Goal: Task Accomplishment & Management: Manage account settings

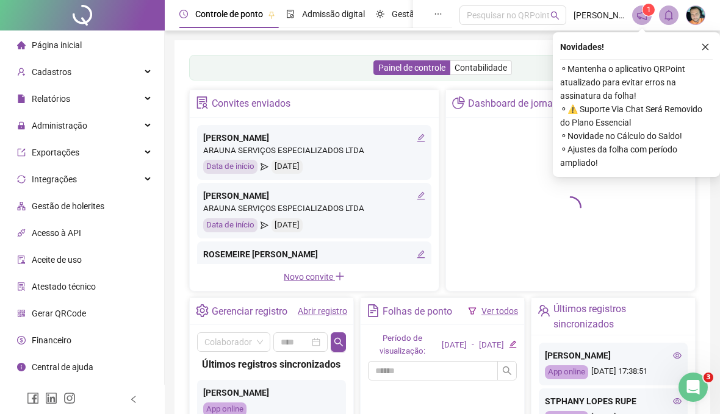
click at [704, 48] on icon "close" at bounding box center [705, 47] width 9 height 9
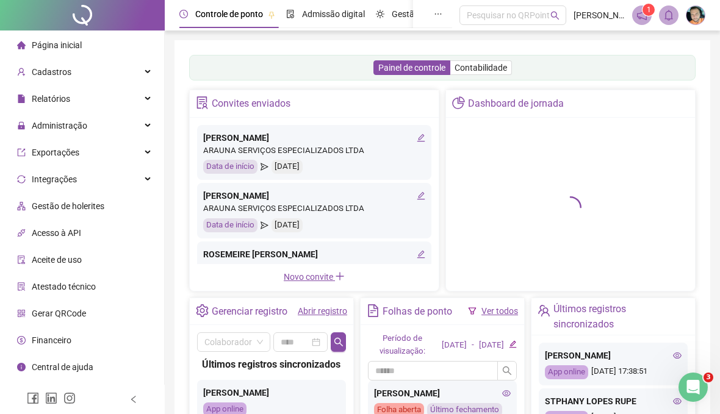
click at [62, 124] on span "Administração" at bounding box center [59, 126] width 55 height 10
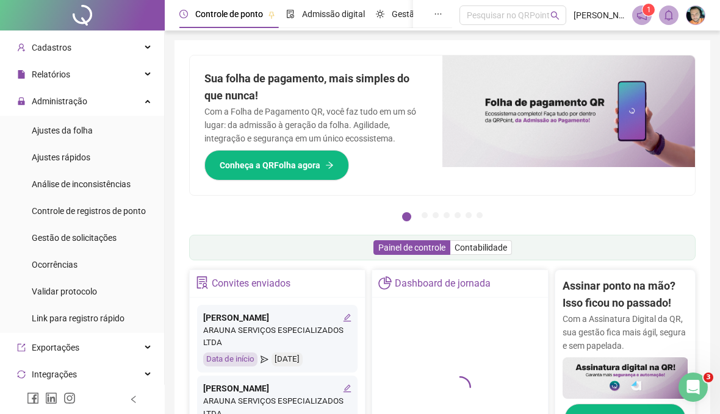
scroll to position [6, 0]
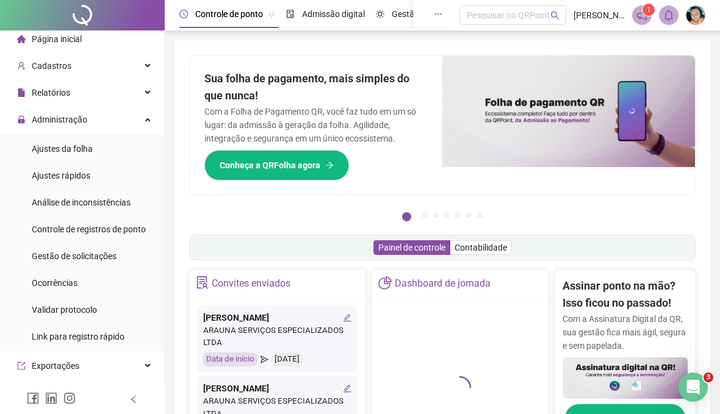
click at [43, 90] on span "Relatórios" at bounding box center [51, 93] width 38 height 10
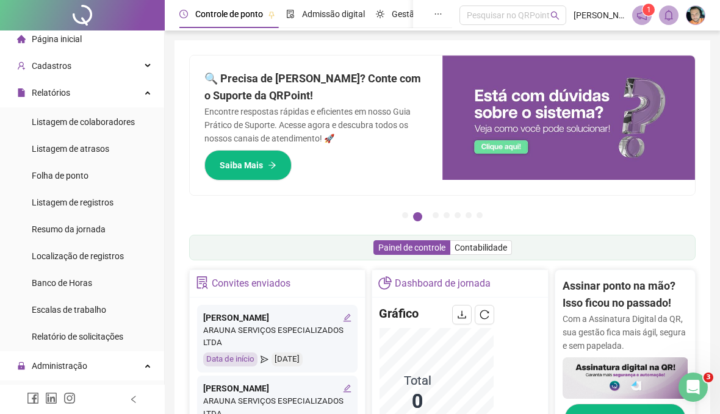
click at [61, 174] on span "Folha de ponto" at bounding box center [60, 176] width 57 height 10
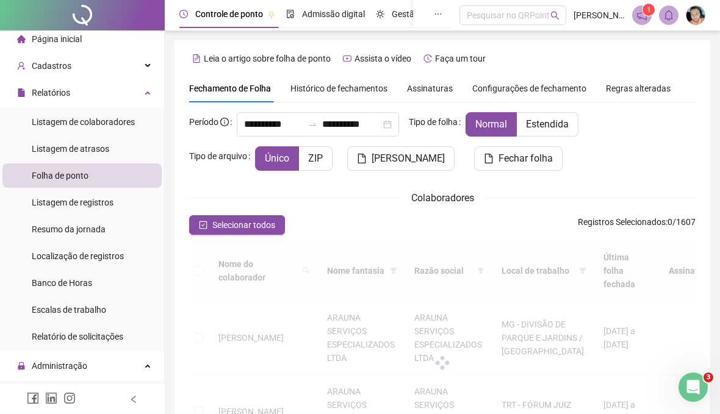
scroll to position [64, 0]
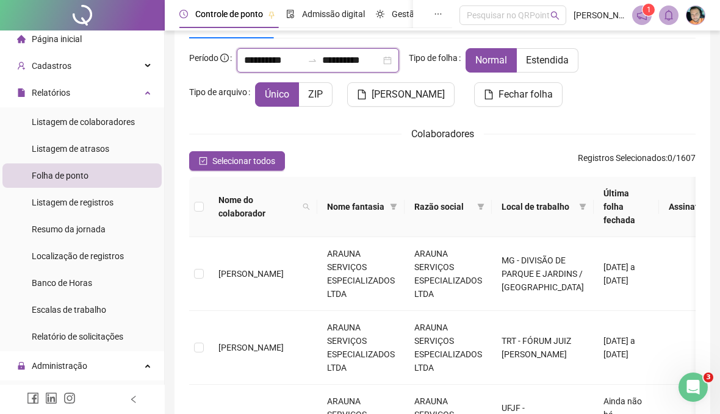
click at [275, 62] on input "**********" at bounding box center [273, 60] width 59 height 15
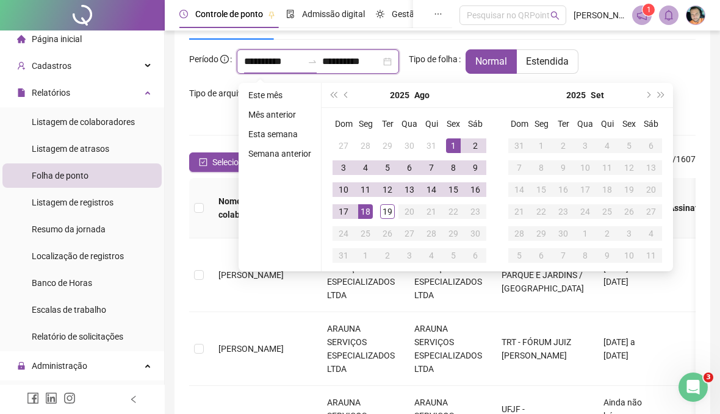
scroll to position [62, 0]
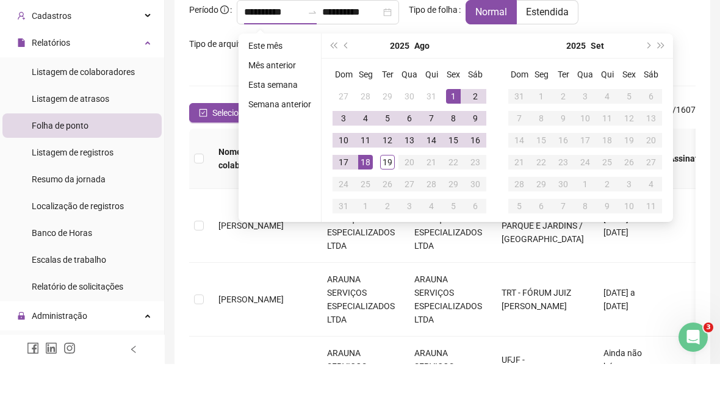
click at [350, 84] on button "prev-year" at bounding box center [346, 96] width 13 height 24
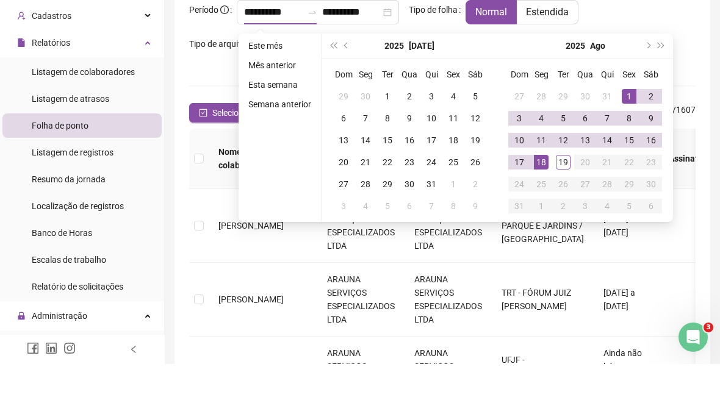
scroll to position [113, 0]
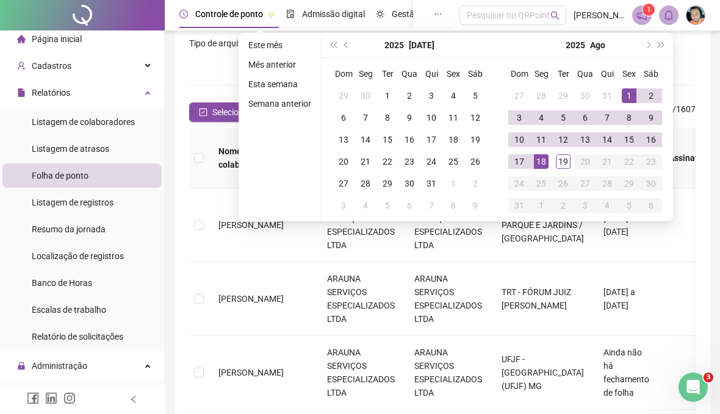
type input "**********"
click at [480, 165] on div "26" at bounding box center [475, 161] width 15 height 15
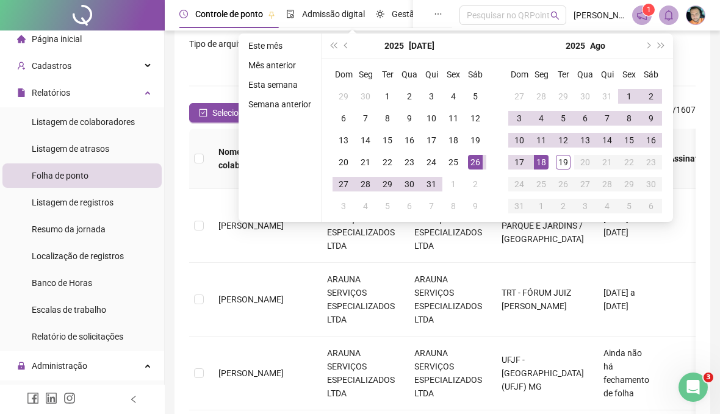
type input "**********"
click at [561, 159] on div "19" at bounding box center [563, 162] width 15 height 15
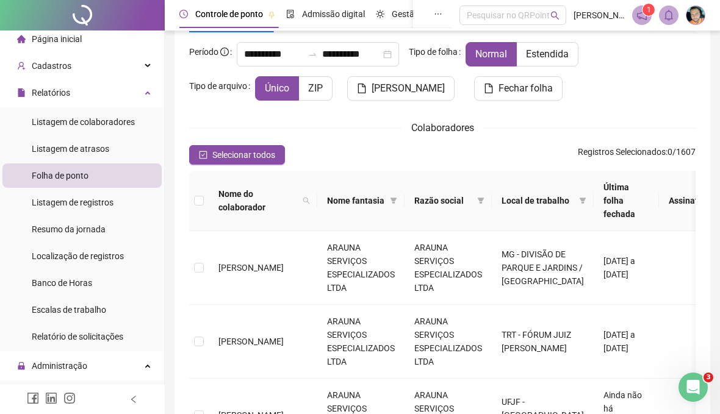
scroll to position [68, 0]
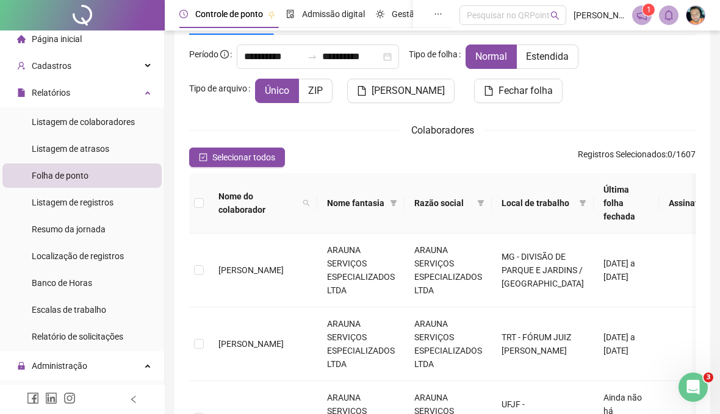
click at [579, 202] on icon "filter" at bounding box center [582, 203] width 7 height 6
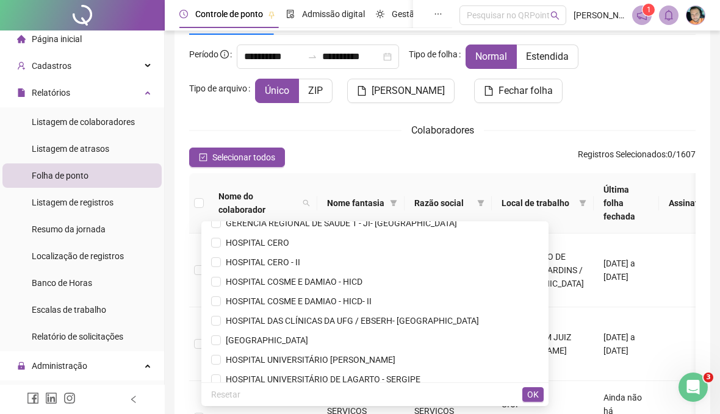
scroll to position [2117, 0]
click at [362, 281] on span "HOSPITAL COSME E DAMIAO - HICD" at bounding box center [291, 282] width 141 height 10
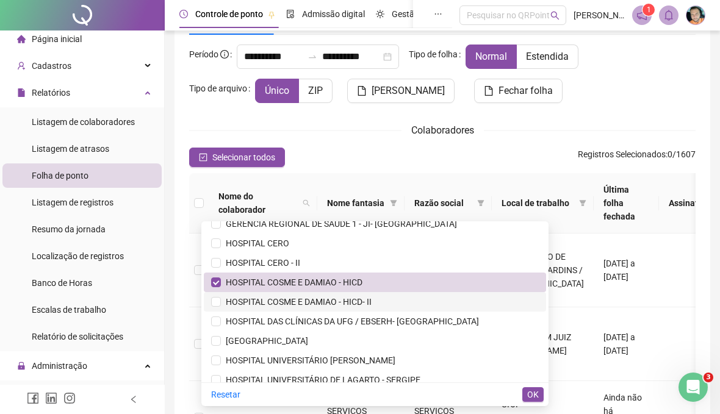
click at [398, 309] on li "HOSPITAL COSME E DAMIAO - HICD- II" at bounding box center [375, 302] width 342 height 20
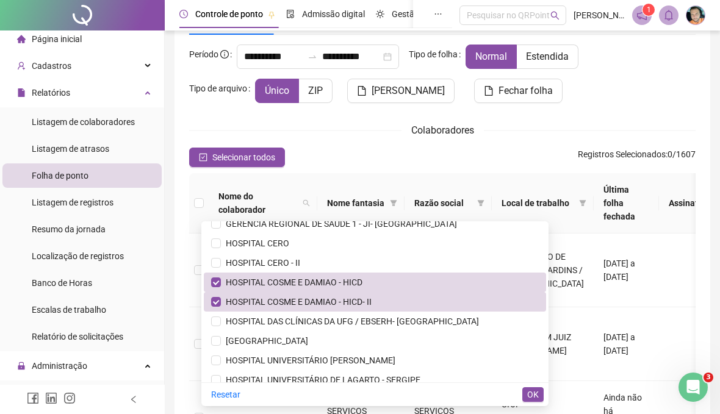
click at [532, 399] on span "OK" at bounding box center [533, 394] width 12 height 13
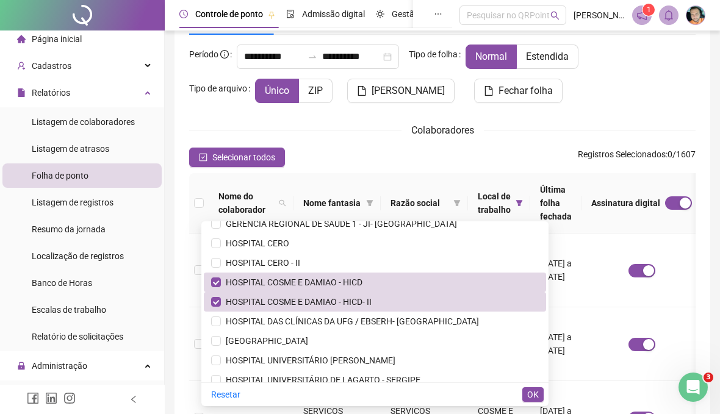
scroll to position [36, 0]
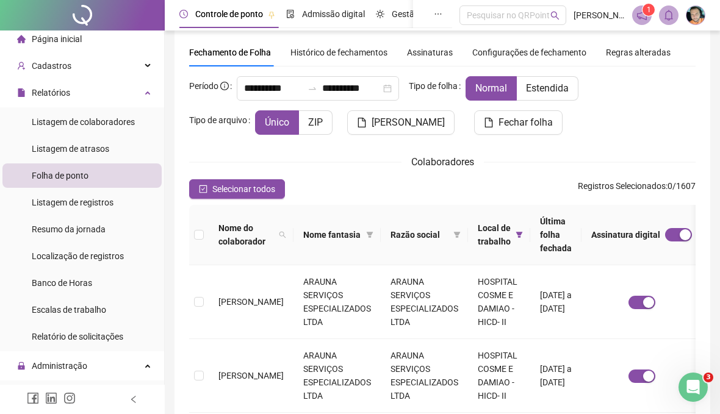
click at [252, 185] on span "Selecionar todos" at bounding box center [243, 188] width 63 height 13
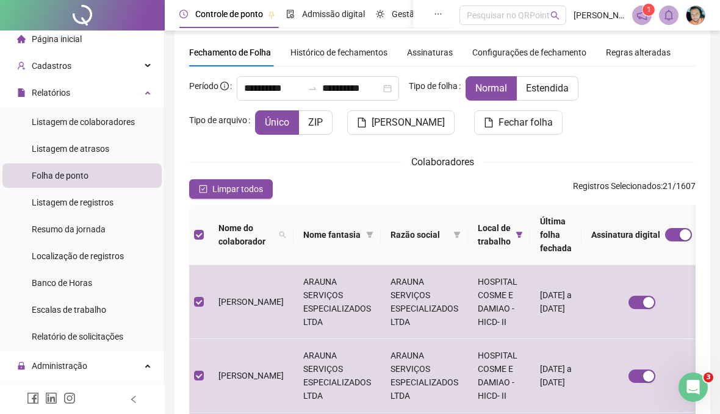
click at [428, 126] on span "[PERSON_NAME]" at bounding box center [407, 122] width 73 height 15
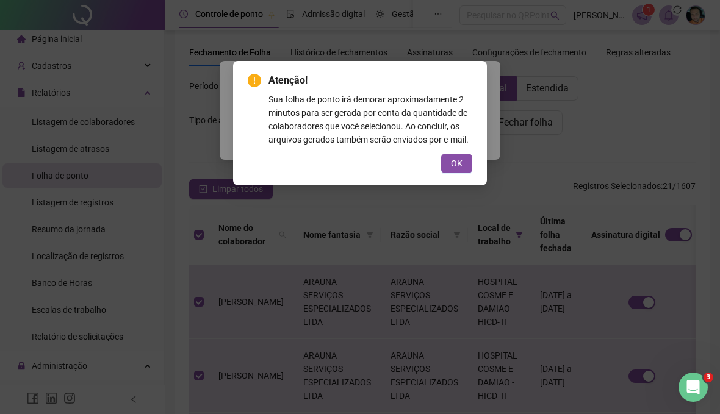
click at [455, 170] on span "OK" at bounding box center [457, 163] width 12 height 13
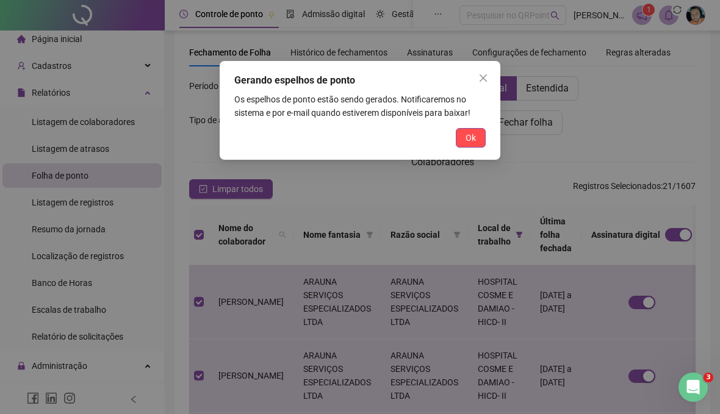
click at [463, 147] on button "Ok" at bounding box center [471, 138] width 30 height 20
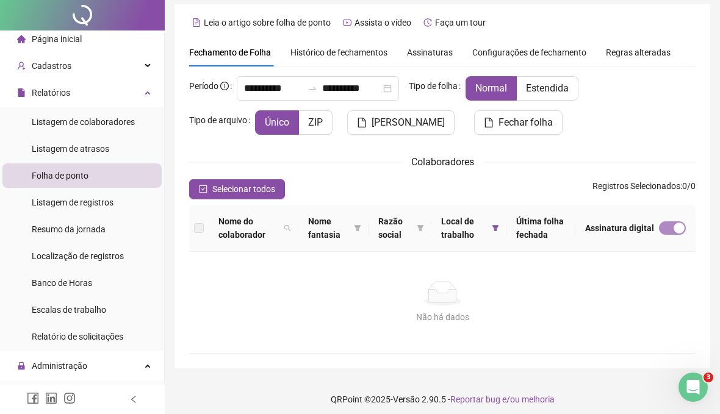
scroll to position [0, 0]
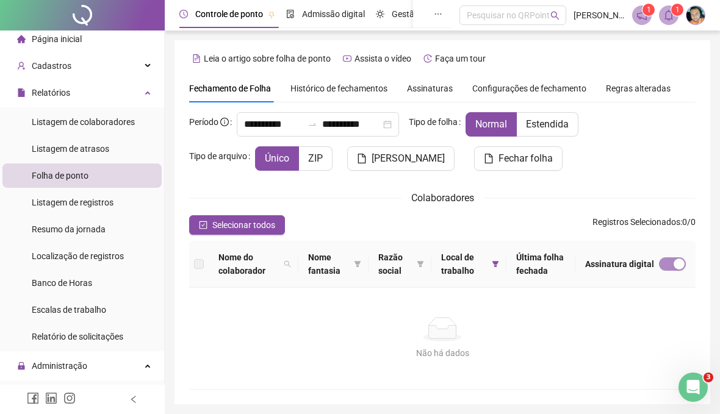
click at [666, 18] on icon "bell" at bounding box center [668, 15] width 11 height 11
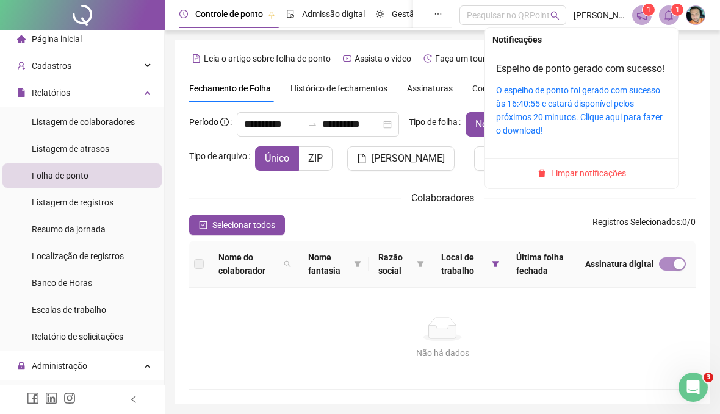
click at [609, 113] on link "O espelho de ponto foi gerado com sucesso às 16:40:55 e estará disponível pelos…" at bounding box center [579, 110] width 166 height 50
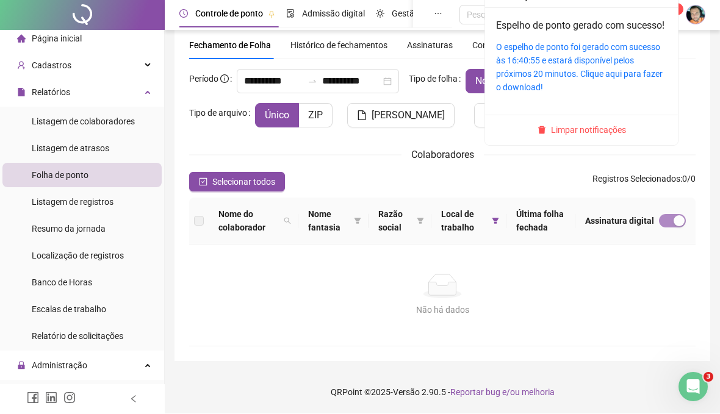
click at [110, 383] on li "Ajustes da folha" at bounding box center [81, 395] width 159 height 24
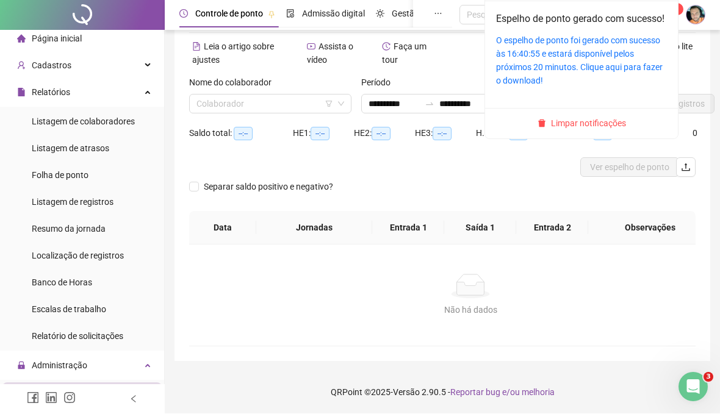
type input "**********"
click at [263, 95] on input "search" at bounding box center [264, 104] width 137 height 18
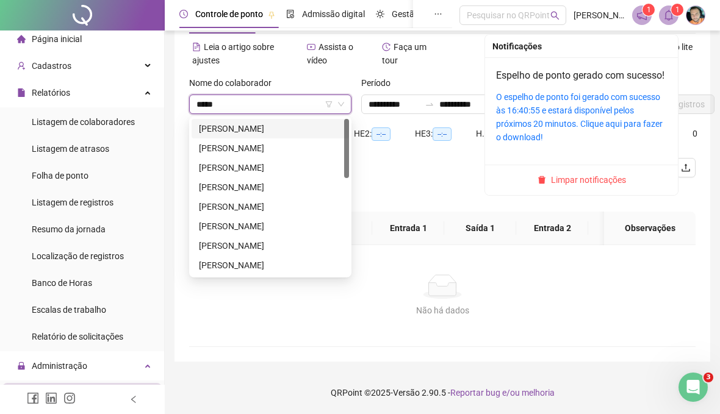
type input "******"
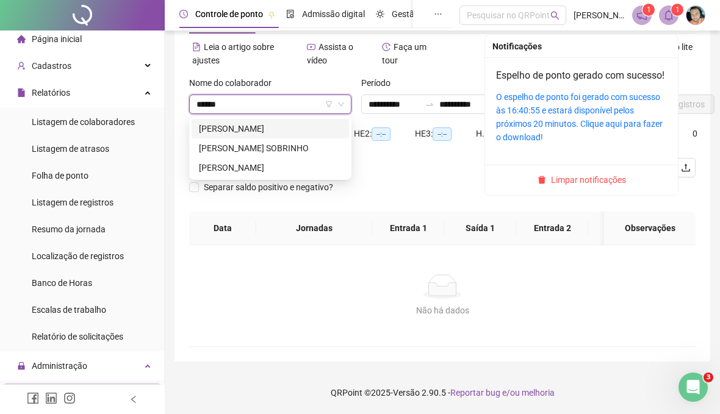
click at [312, 141] on div "[PERSON_NAME] SOBRINHO" at bounding box center [270, 147] width 143 height 13
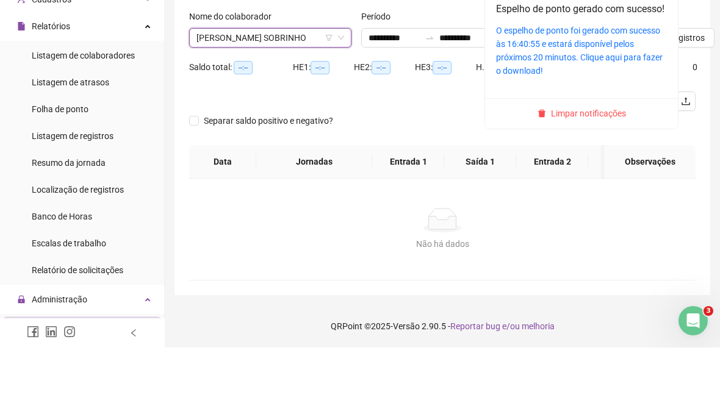
click at [597, 173] on span "Limpar notificações" at bounding box center [588, 179] width 75 height 13
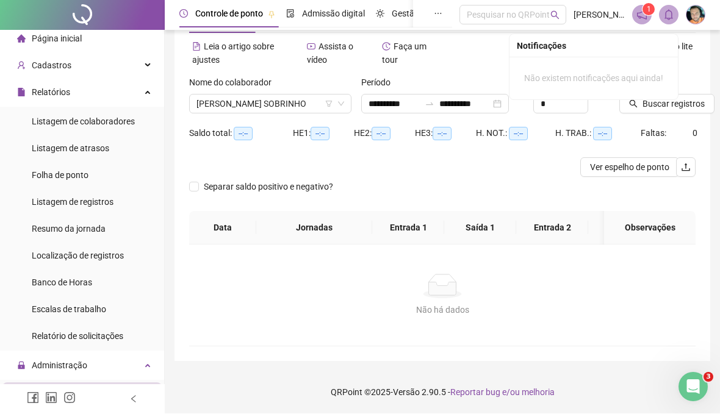
click at [676, 98] on span "Buscar registros" at bounding box center [673, 104] width 62 height 13
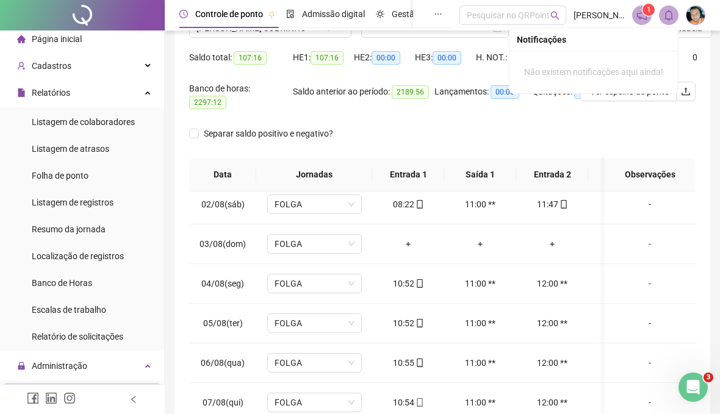
scroll to position [45, 0]
click at [420, 287] on icon "mobile" at bounding box center [419, 285] width 9 height 9
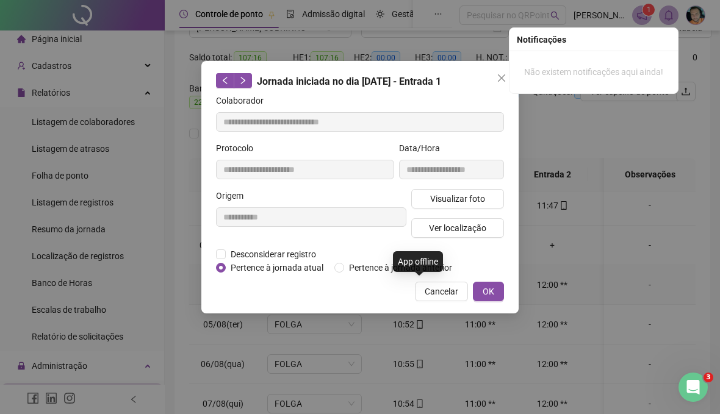
click at [483, 231] on span "Ver localização" at bounding box center [457, 227] width 57 height 13
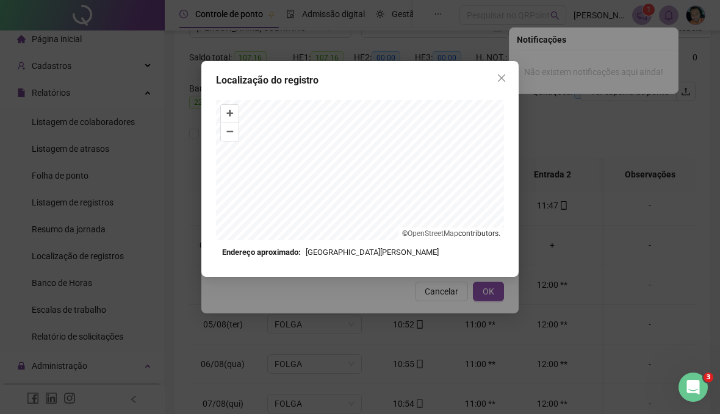
click at [443, 312] on div "Localização do registro + – ⇧ › © OpenStreetMap contributors. Endereço aproxima…" at bounding box center [360, 207] width 720 height 414
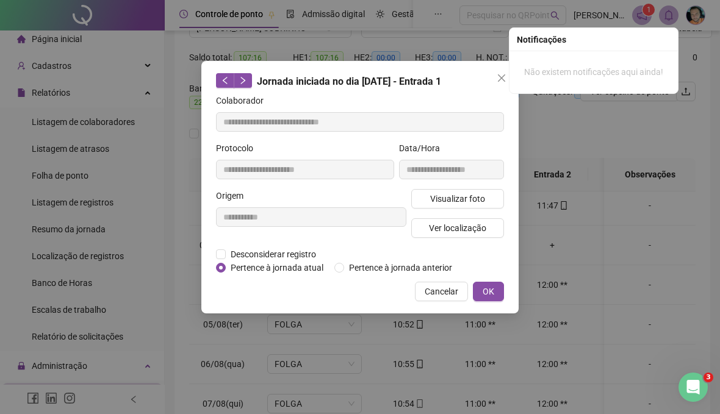
click at [438, 298] on span "Cancelar" at bounding box center [441, 291] width 34 height 13
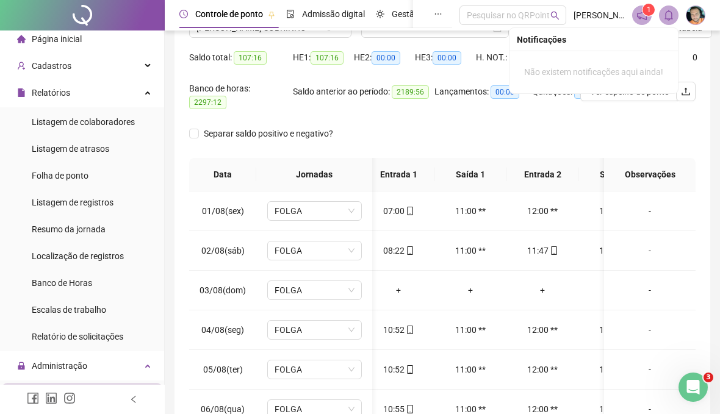
scroll to position [0, 10]
click at [409, 254] on icon "mobile" at bounding box center [410, 250] width 9 height 9
type input "**********"
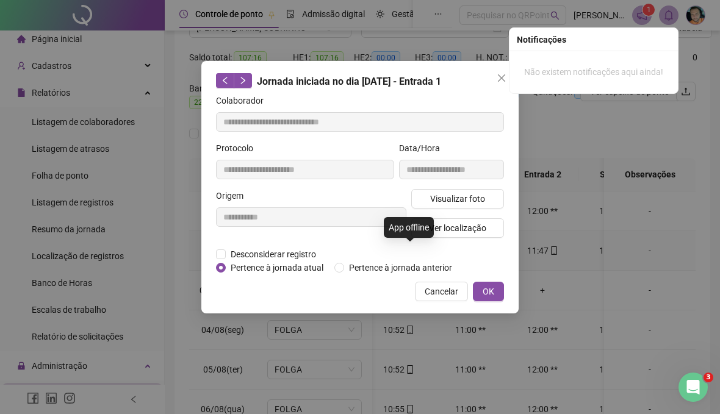
click at [442, 298] on span "Cancelar" at bounding box center [441, 291] width 34 height 13
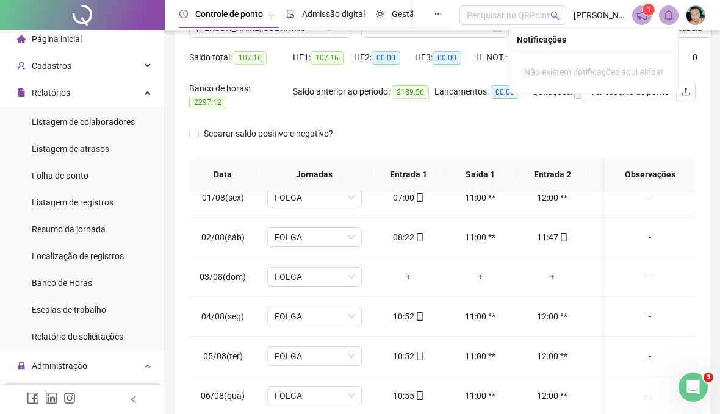
scroll to position [0, 0]
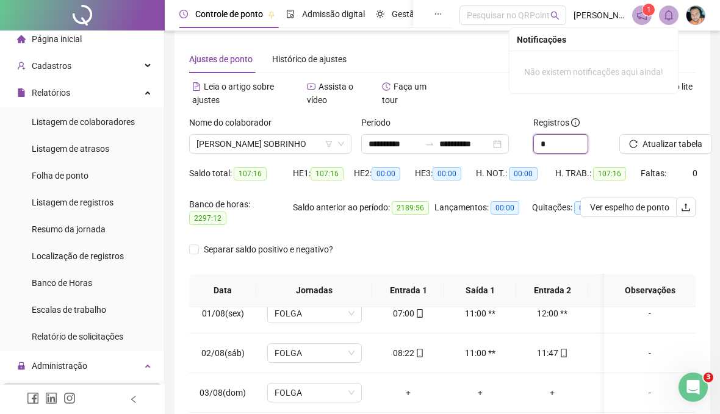
click at [587, 137] on span "Increase Value" at bounding box center [587, 139] width 1 height 9
click at [587, 148] on span "Decrease Value" at bounding box center [587, 149] width 1 height 9
type input "*"
click at [311, 146] on span "[PERSON_NAME] SOBRINHO" at bounding box center [270, 144] width 148 height 18
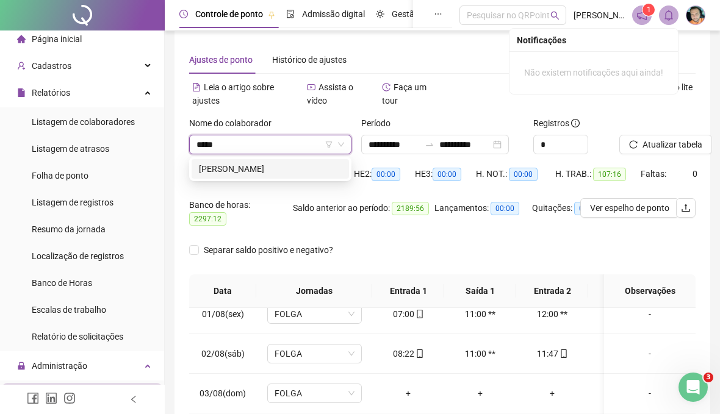
type input "******"
click at [319, 165] on div "[PERSON_NAME]" at bounding box center [270, 168] width 143 height 13
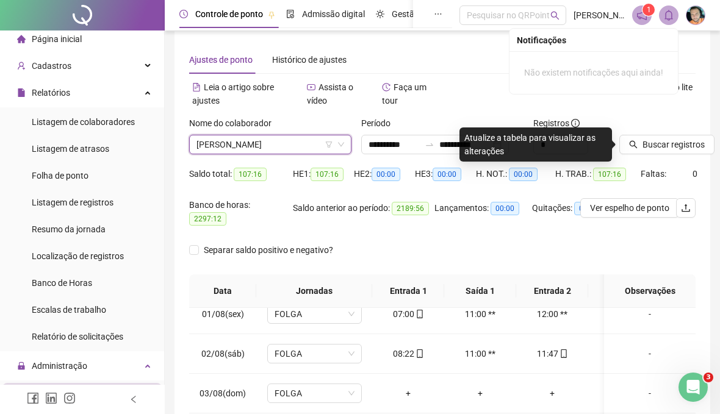
click at [678, 144] on span "Buscar registros" at bounding box center [673, 144] width 62 height 13
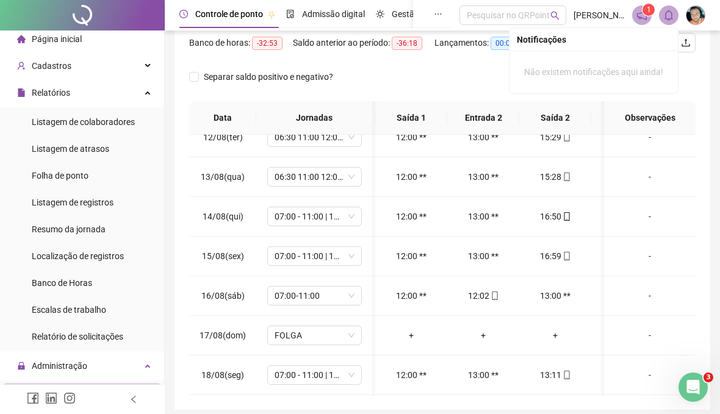
click at [645, 382] on div "-" at bounding box center [650, 374] width 72 height 13
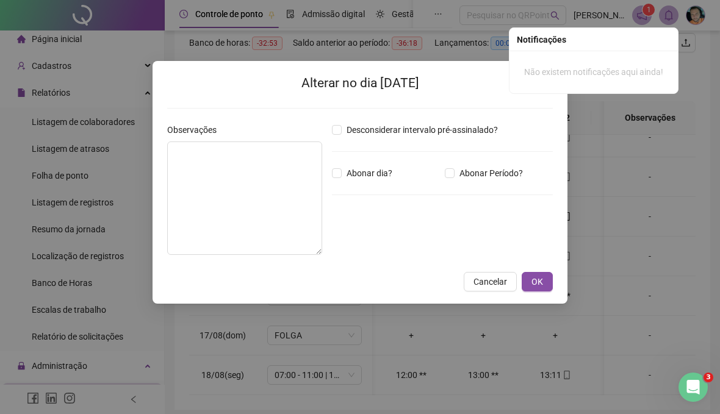
click at [373, 134] on span "Desconsiderar intervalo pré-assinalado?" at bounding box center [422, 129] width 161 height 13
click at [538, 284] on span "OK" at bounding box center [537, 281] width 12 height 13
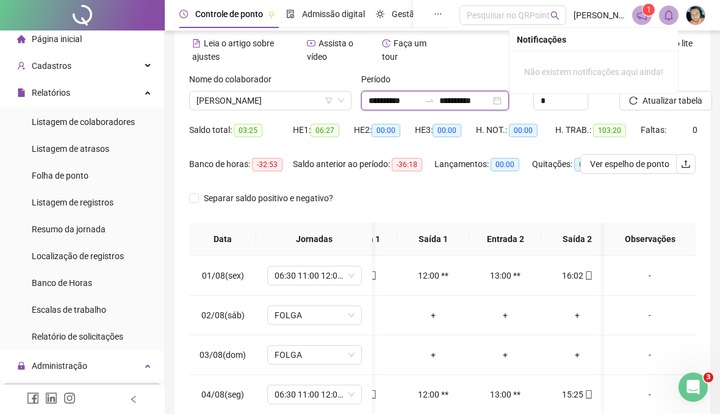
click at [420, 99] on input "**********" at bounding box center [393, 100] width 51 height 13
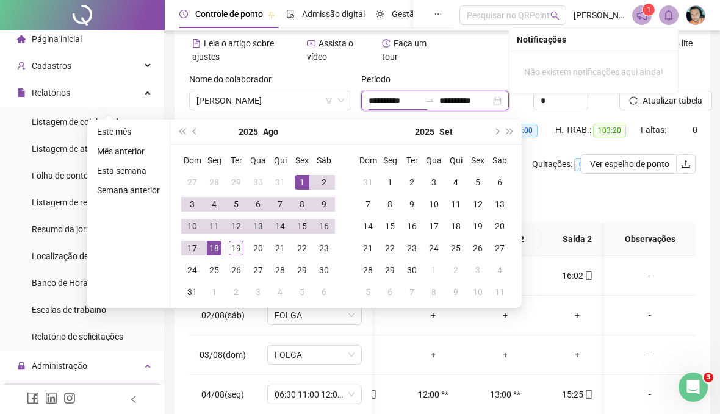
click at [382, 99] on input "**********" at bounding box center [393, 100] width 51 height 13
click at [304, 177] on div "1" at bounding box center [302, 182] width 15 height 15
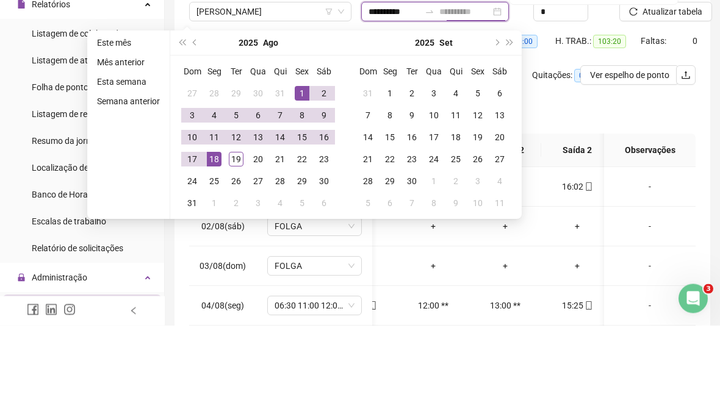
type input "**********"
click at [235, 241] on div "19" at bounding box center [236, 248] width 15 height 15
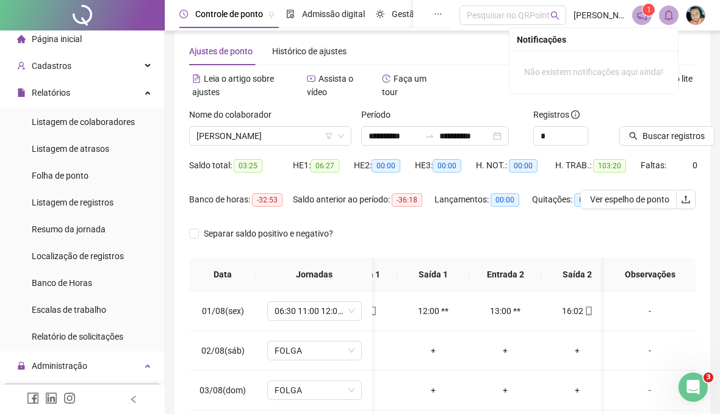
click at [671, 129] on button "Buscar registros" at bounding box center [666, 136] width 95 height 20
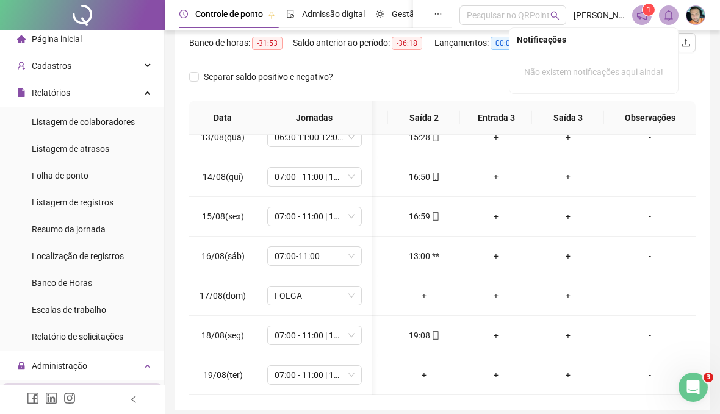
click at [651, 382] on div "-" at bounding box center [650, 374] width 72 height 13
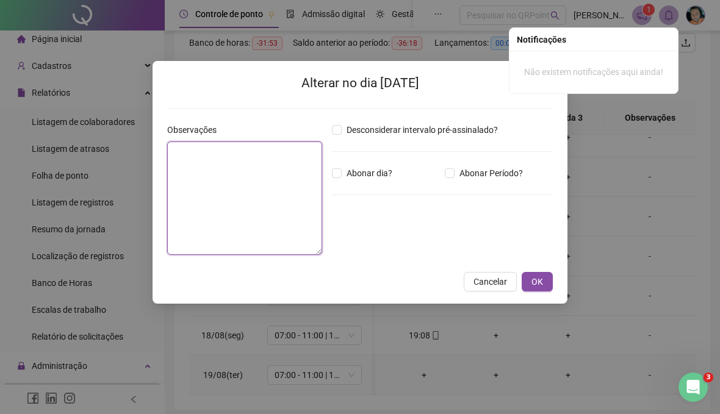
click at [203, 188] on textarea at bounding box center [244, 197] width 155 height 113
type textarea "**********"
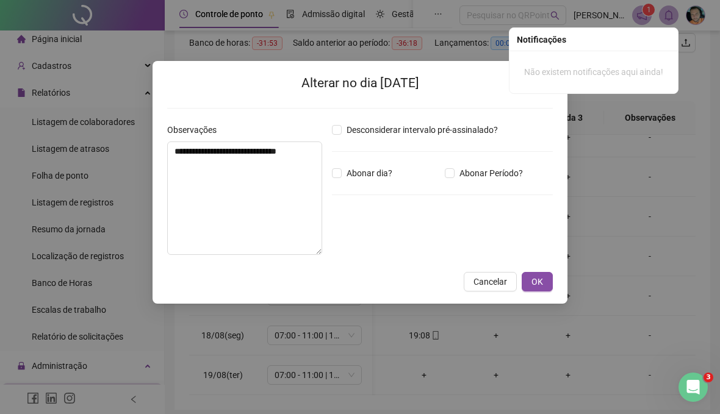
click at [541, 282] on span "OK" at bounding box center [537, 281] width 12 height 13
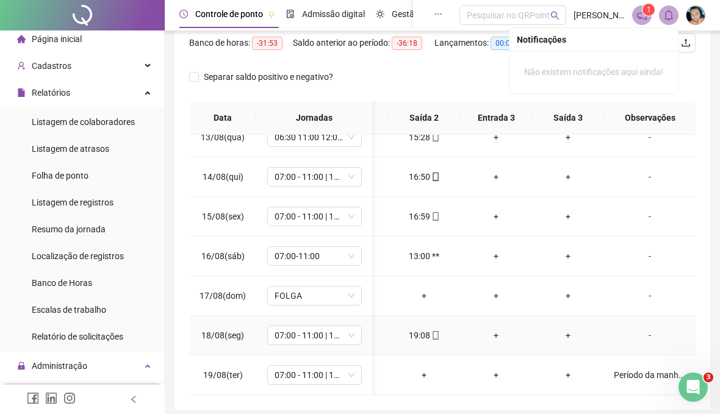
click at [648, 342] on div "-" at bounding box center [650, 335] width 72 height 13
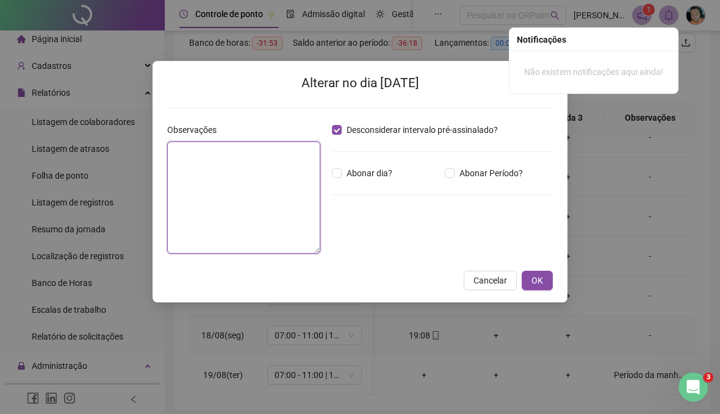
click at [266, 202] on textarea at bounding box center [243, 197] width 153 height 112
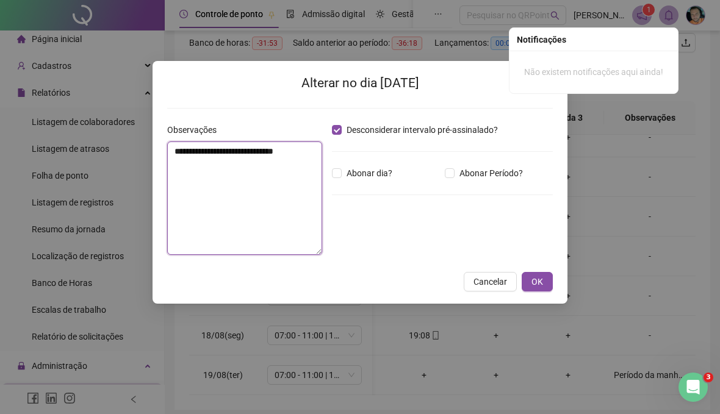
type textarea "**********"
click at [535, 285] on span "OK" at bounding box center [537, 281] width 12 height 13
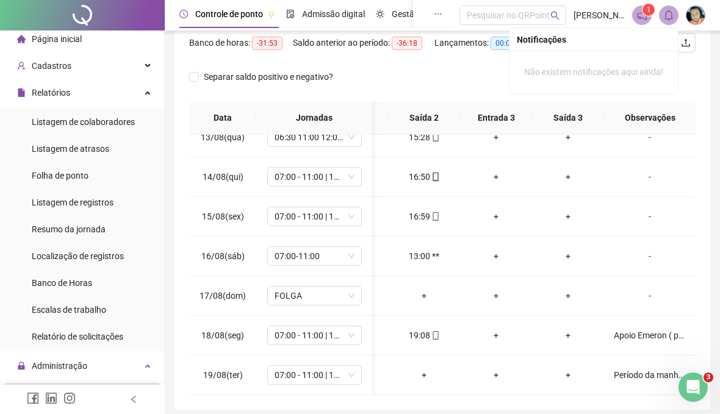
click at [648, 382] on div "Período da manhã compensado 18/08" at bounding box center [650, 374] width 72 height 13
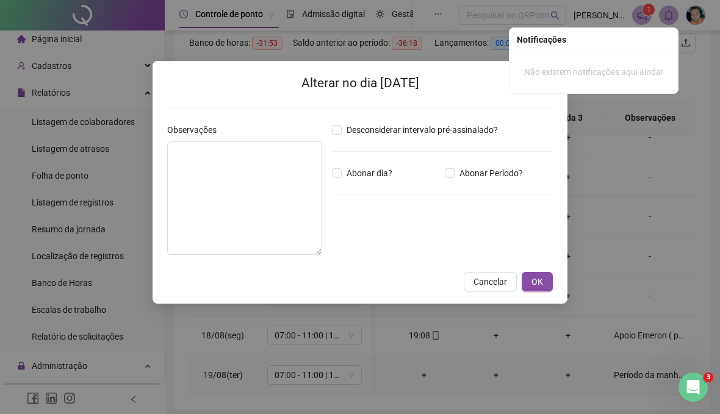
type textarea "**********"
click at [495, 281] on span "Cancelar" at bounding box center [490, 281] width 34 height 13
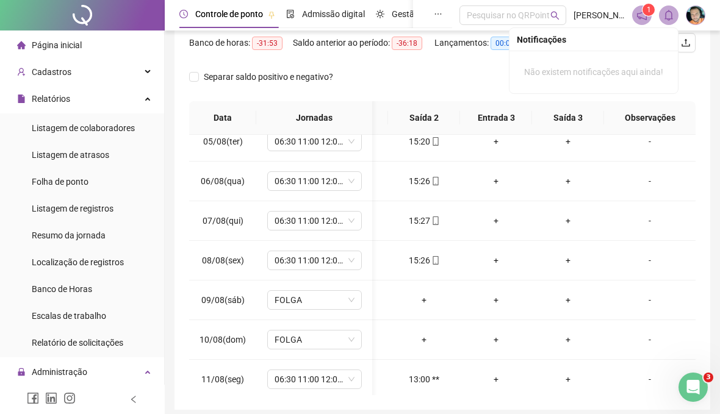
click at [149, 66] on div "Cadastros" at bounding box center [81, 72] width 159 height 24
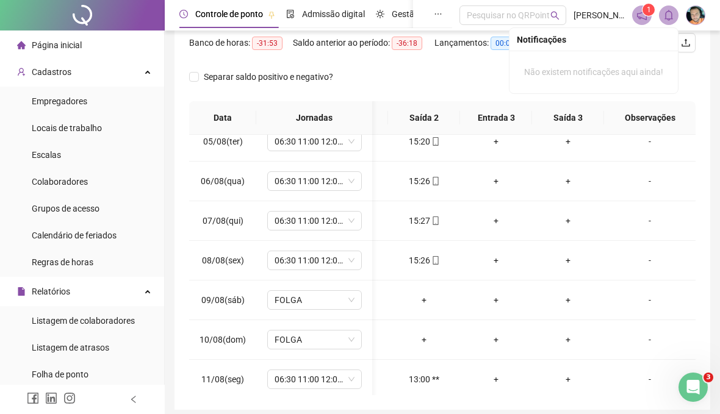
click at [95, 182] on li "Colaboradores" at bounding box center [81, 182] width 159 height 24
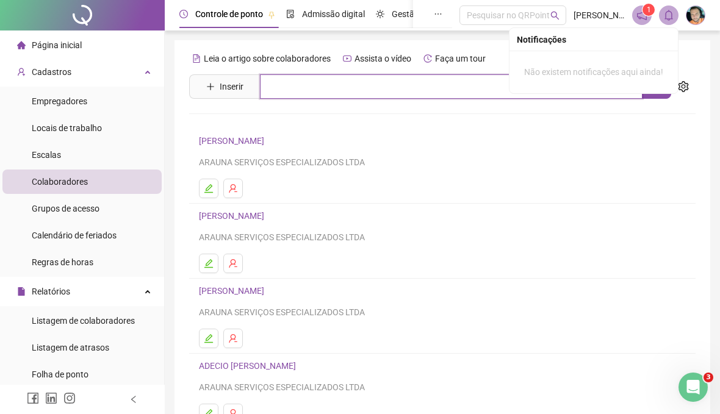
click at [343, 78] on input "text" at bounding box center [451, 86] width 382 height 24
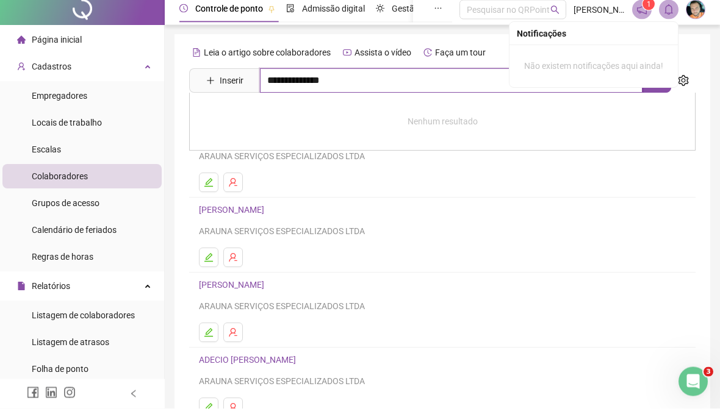
click at [658, 88] on button "button" at bounding box center [656, 86] width 29 height 24
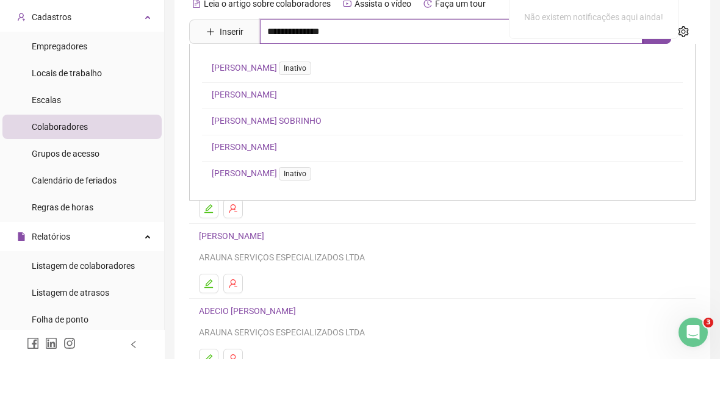
type input "**********"
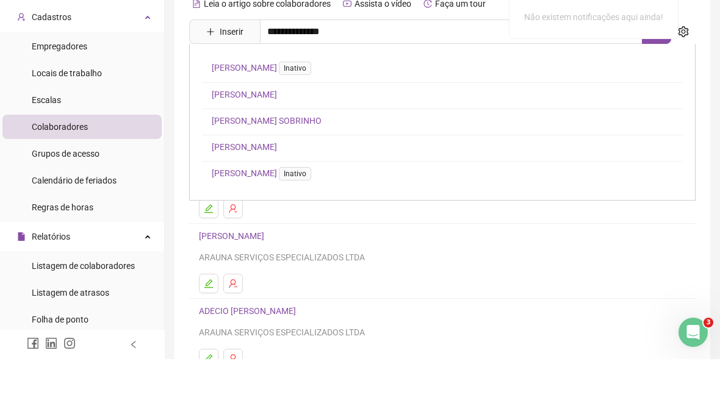
click at [321, 171] on link "[PERSON_NAME] SOBRINHO" at bounding box center [267, 176] width 110 height 10
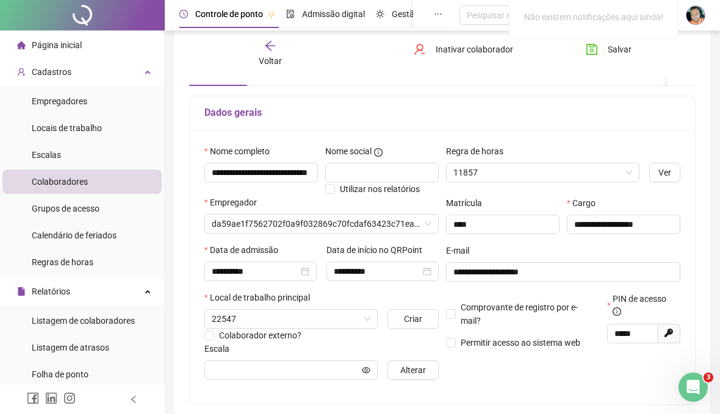
type input "**********"
click at [352, 326] on span "HOSPITAL COSME E DAMIAO - HICD" at bounding box center [291, 319] width 159 height 18
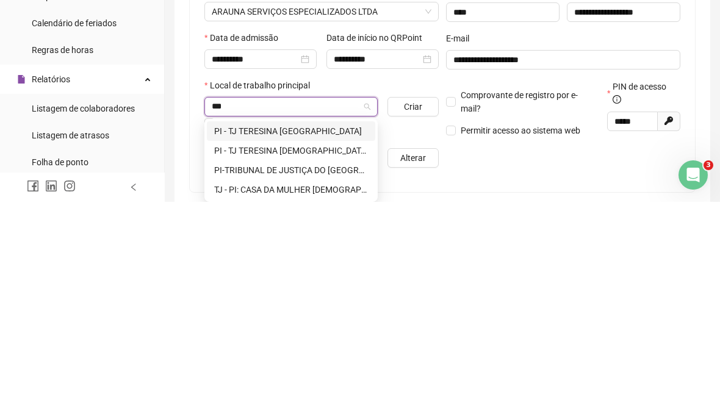
scroll to position [0, 0]
type input "*"
type input "******"
click at [323, 337] on div "ANEXO - ESCOLA MAGISTRATURA" at bounding box center [291, 343] width 154 height 13
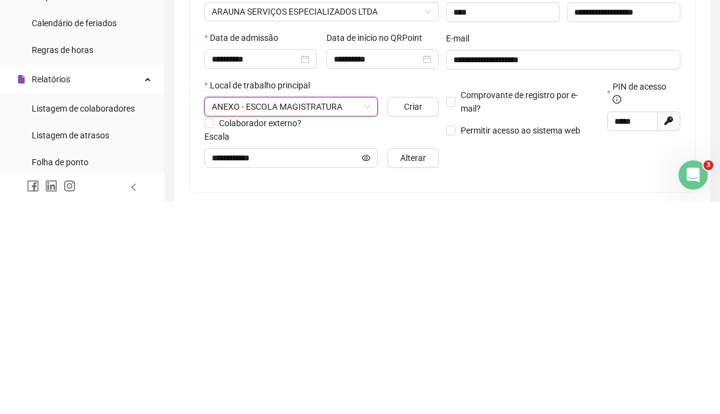
click at [424, 309] on button "Criar" at bounding box center [412, 319] width 51 height 20
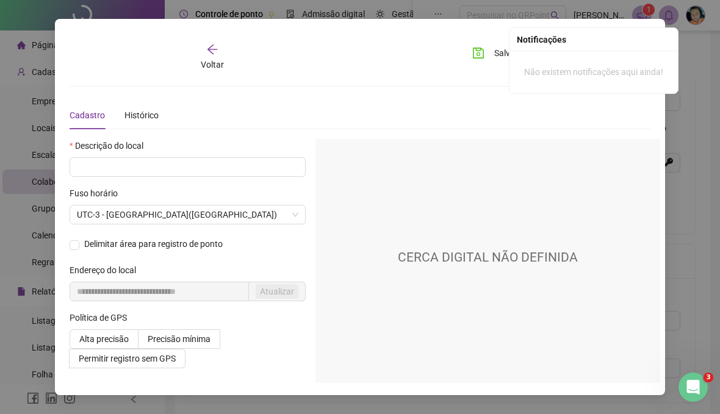
click at [210, 55] on icon "arrow-left" at bounding box center [212, 49] width 12 height 12
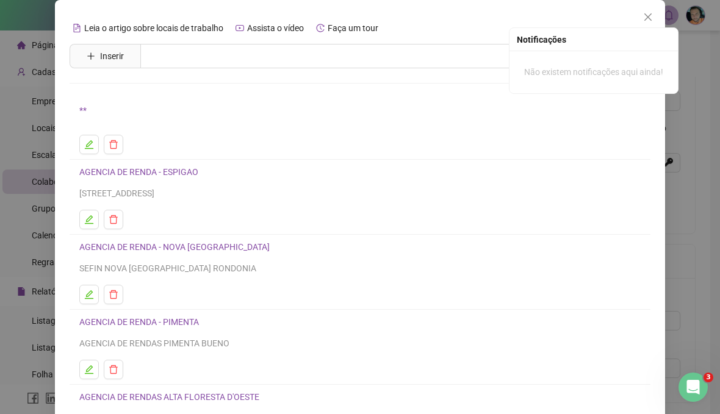
click at [646, 15] on icon "close" at bounding box center [648, 17] width 10 height 10
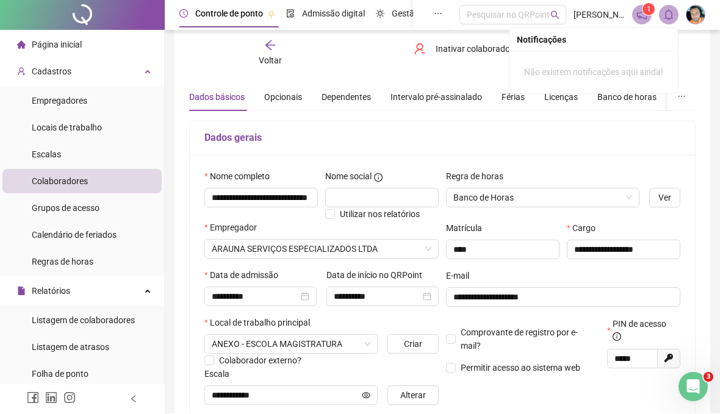
scroll to position [30, 0]
click at [459, 97] on div "Intervalo pré-assinalado" at bounding box center [435, 96] width 91 height 13
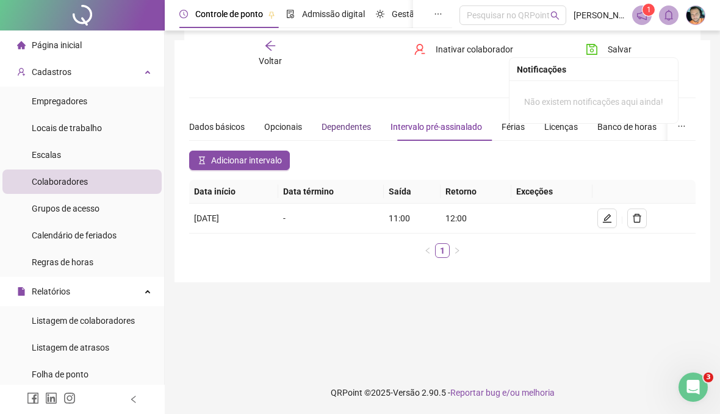
click at [348, 120] on div "Dependentes" at bounding box center [345, 126] width 49 height 13
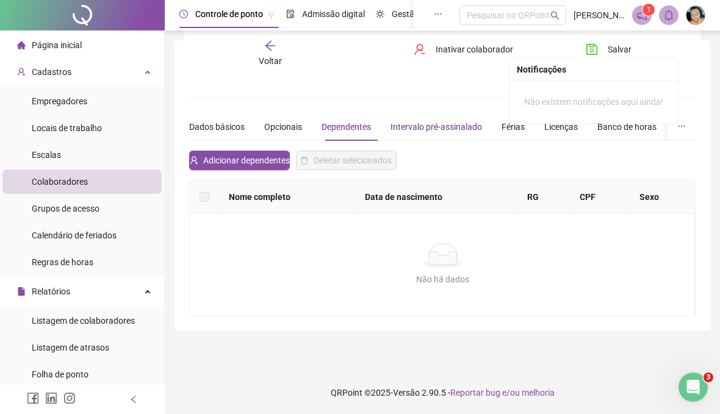
click at [448, 120] on div "Intervalo pré-assinalado" at bounding box center [435, 126] width 91 height 13
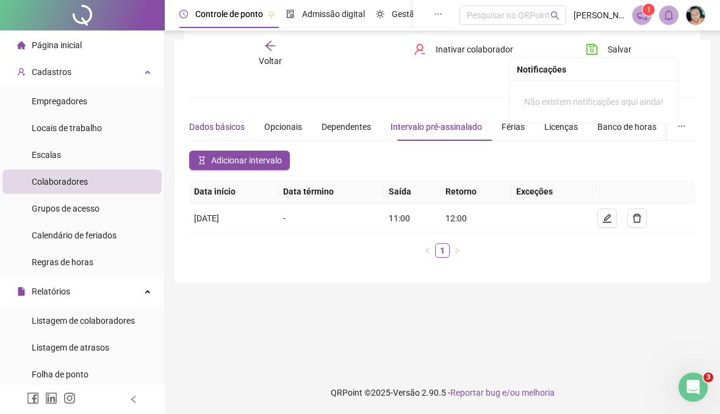
click at [233, 120] on div "Dados básicos" at bounding box center [216, 126] width 55 height 13
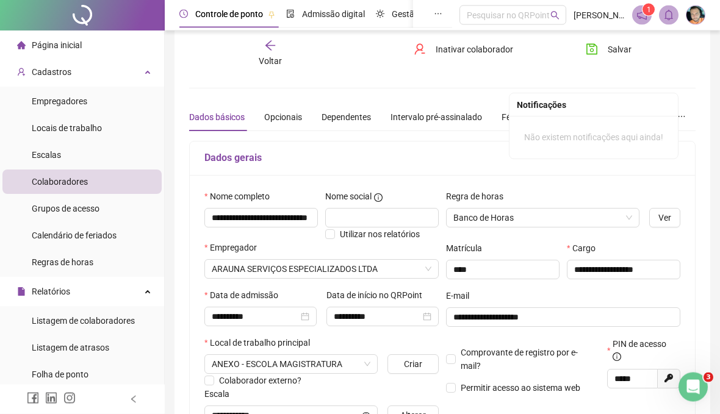
scroll to position [0, 0]
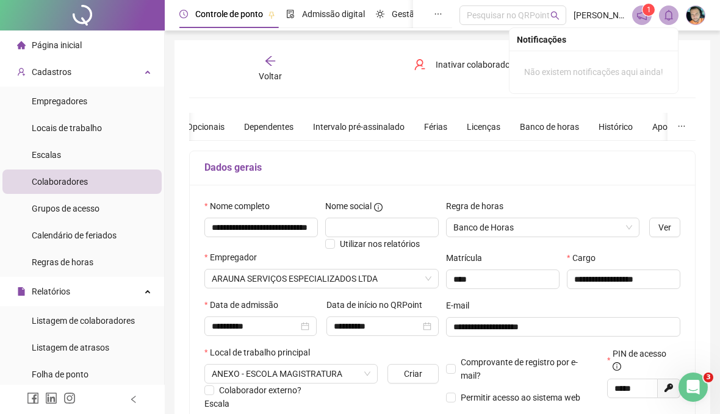
click at [668, 13] on icon "bell" at bounding box center [668, 15] width 11 height 11
click at [143, 397] on div at bounding box center [82, 399] width 165 height 29
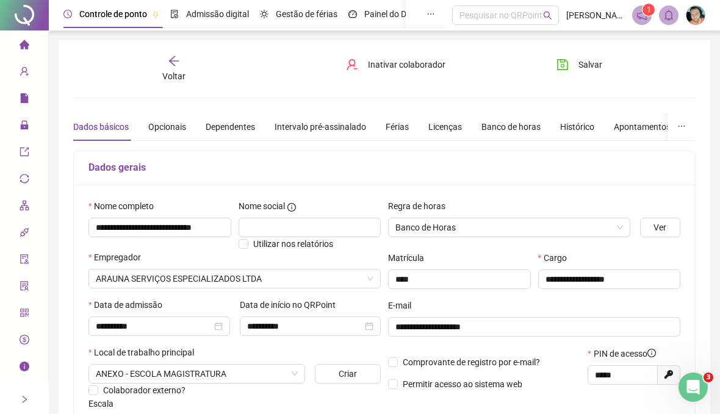
click at [574, 68] on button "Salvar" at bounding box center [579, 65] width 64 height 20
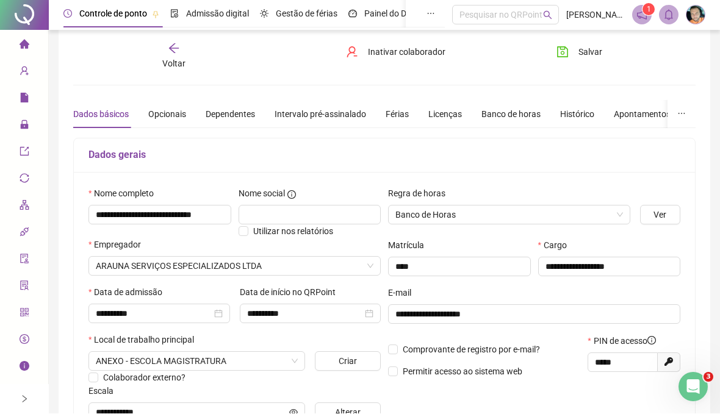
scroll to position [13, 0]
click at [20, 393] on div at bounding box center [24, 399] width 9 height 29
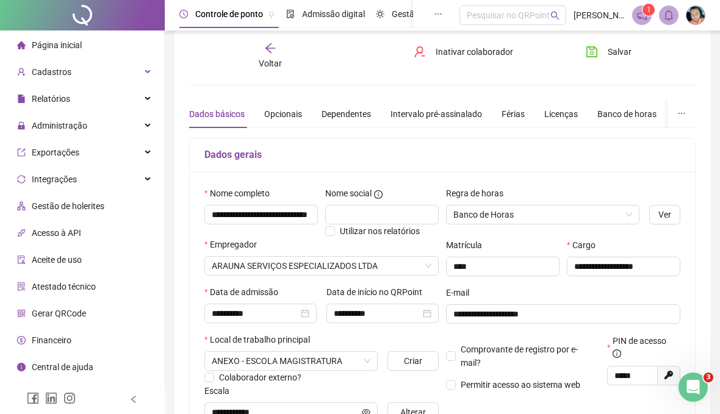
click at [49, 121] on span "Administração" at bounding box center [59, 126] width 55 height 10
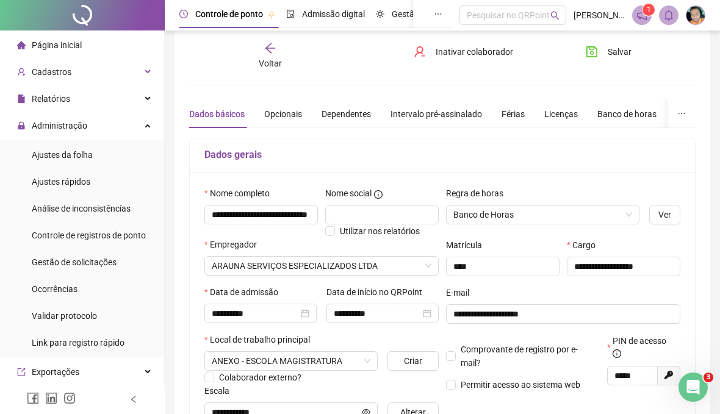
click at [49, 154] on span "Ajustes da folha" at bounding box center [62, 155] width 61 height 10
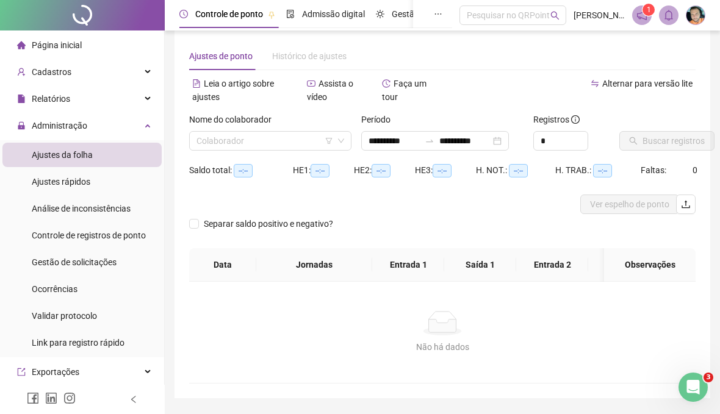
type input "**********"
click at [332, 132] on input "search" at bounding box center [264, 141] width 137 height 18
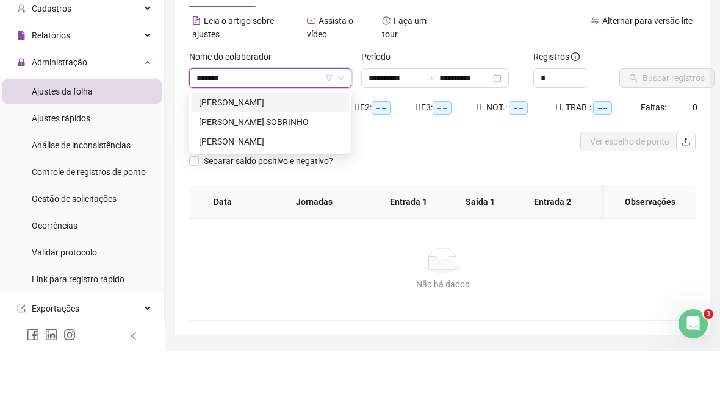
type input "********"
click at [309, 179] on div "[PERSON_NAME] SOBRINHO" at bounding box center [270, 185] width 143 height 13
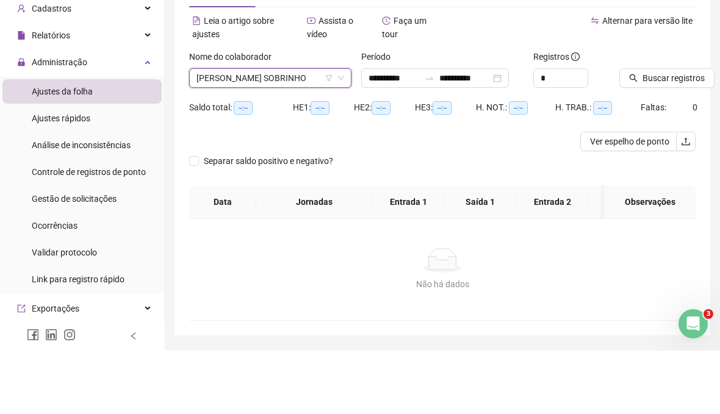
click at [658, 135] on span "Buscar registros" at bounding box center [673, 141] width 62 height 13
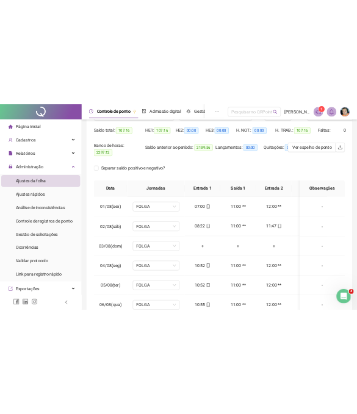
scroll to position [0, 0]
